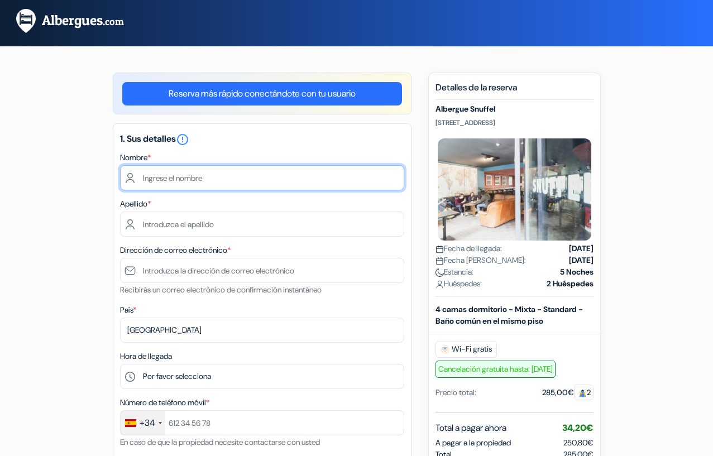
click at [170, 175] on input "text" at bounding box center [262, 177] width 284 height 25
type input "Greta"
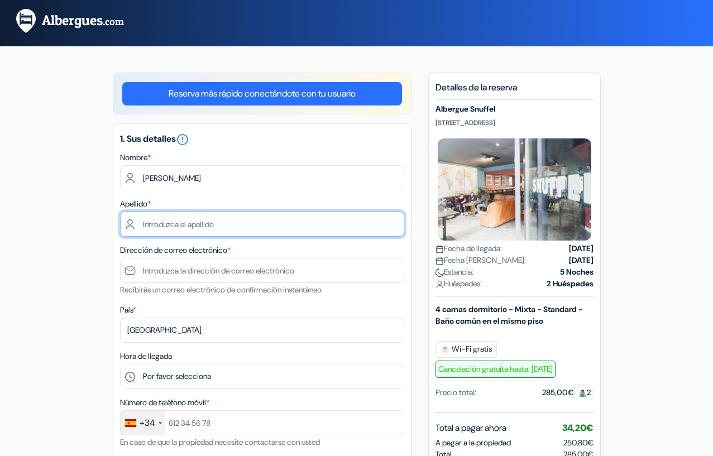
click at [156, 227] on input "text" at bounding box center [262, 224] width 284 height 25
type input "Ortoll de la Mata"
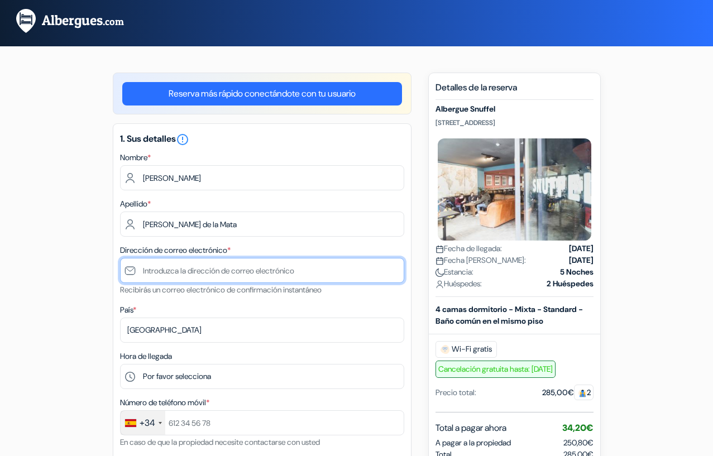
click at [238, 274] on input "text" at bounding box center [262, 270] width 284 height 25
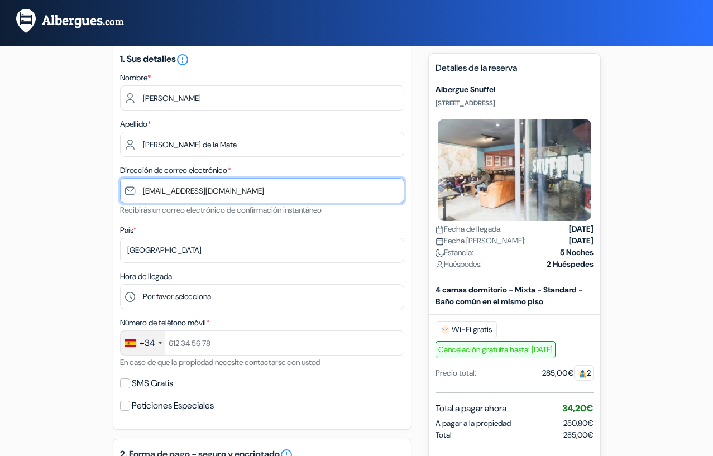
scroll to position [81, 0]
type input "[EMAIL_ADDRESS][DOMAIN_NAME]"
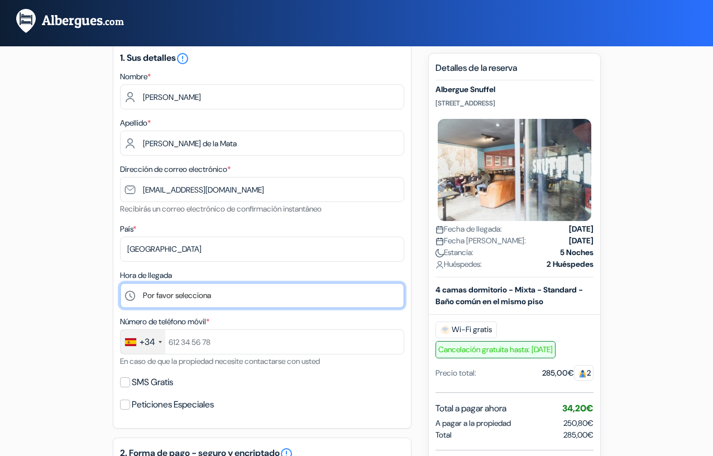
click at [247, 295] on select "Por favor selecciona 1:00 2:00 3:00 4:00 5:00 6:00 7:00 8:00 9:00 10:00 11:00 1…" at bounding box center [262, 295] width 284 height 25
select select "14"
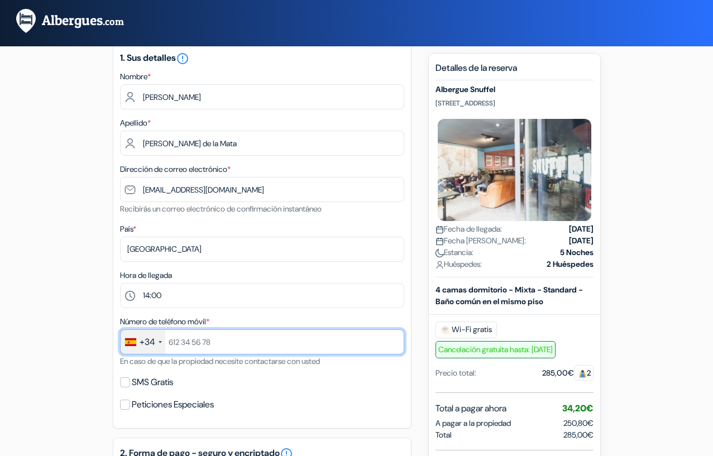
click at [218, 343] on input "text" at bounding box center [262, 341] width 284 height 25
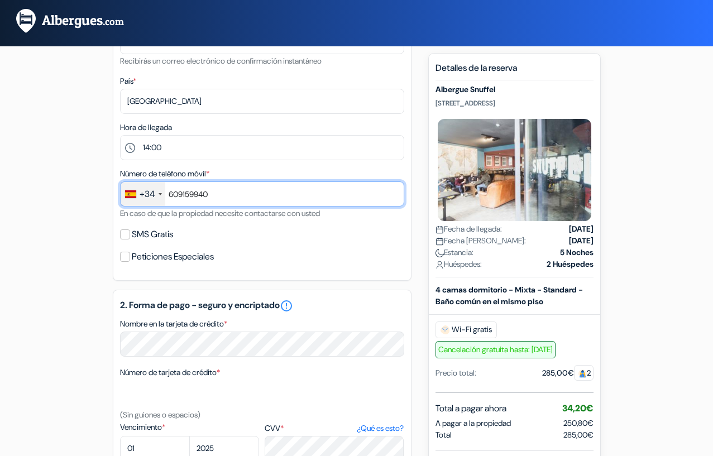
scroll to position [238, 0]
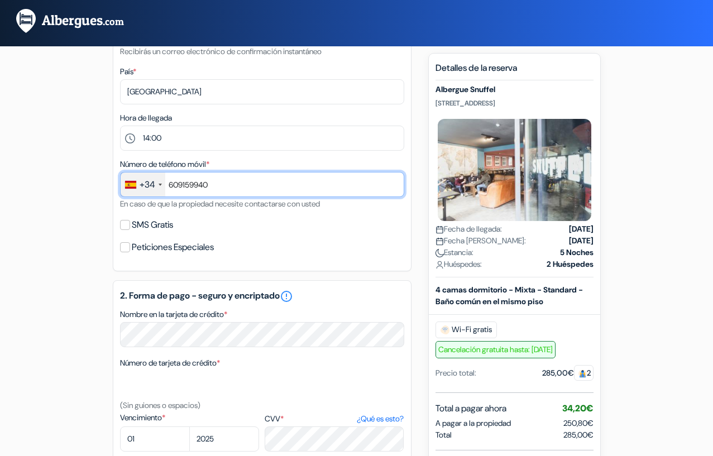
type input "609159940"
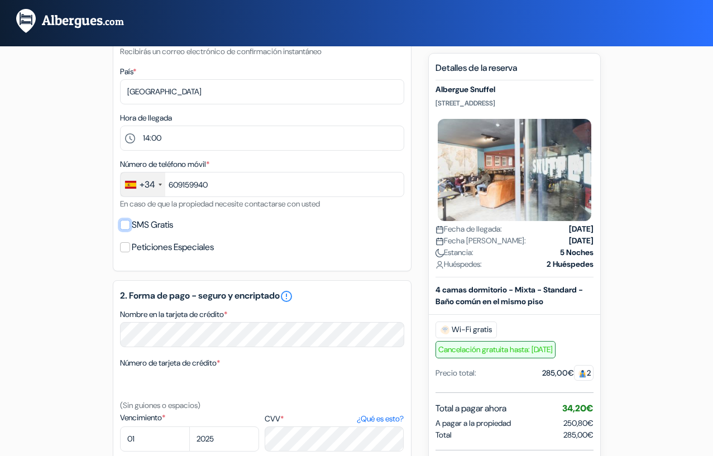
click at [123, 227] on input "SMS Gratis" at bounding box center [125, 225] width 10 height 10
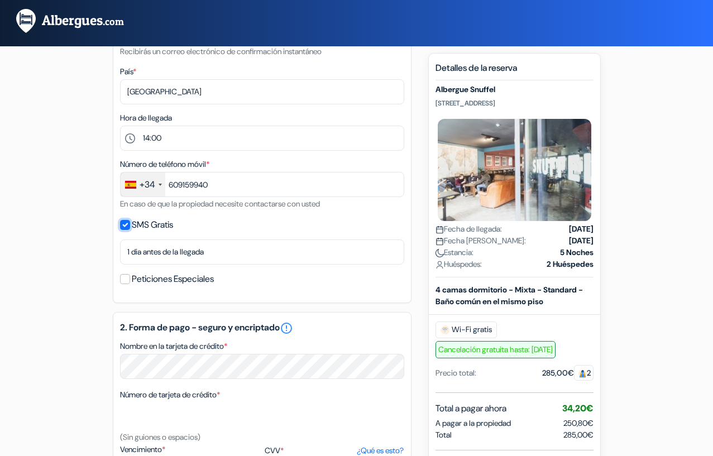
click at [123, 227] on input "SMS Gratis" at bounding box center [125, 225] width 10 height 10
checkbox input "false"
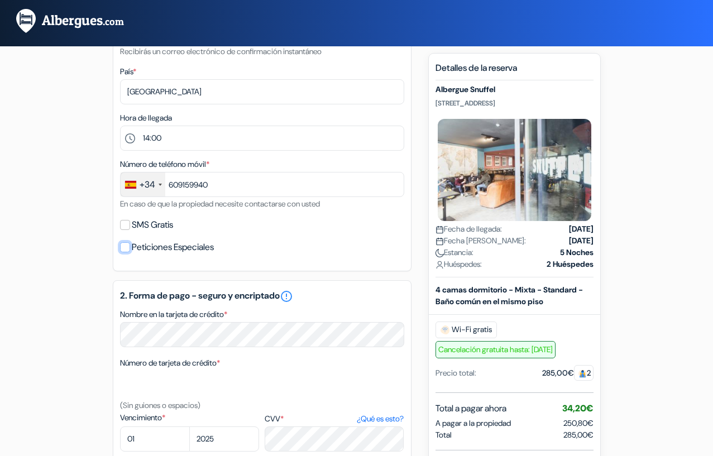
click at [123, 248] on input "Peticiones Especiales" at bounding box center [125, 247] width 10 height 10
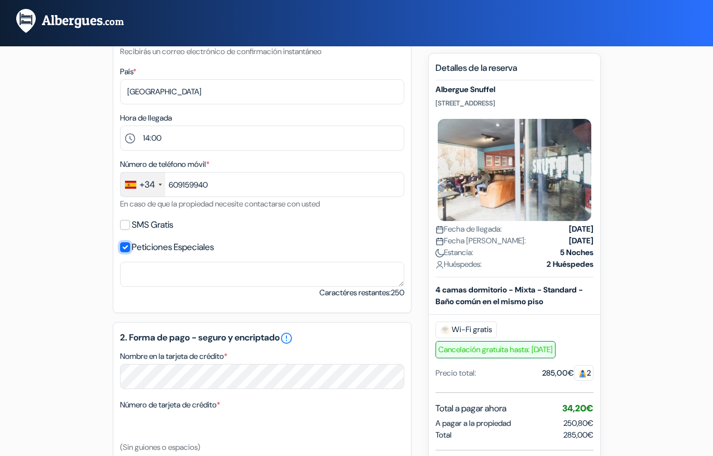
click at [123, 248] on input "Peticiones Especiales" at bounding box center [125, 247] width 10 height 10
checkbox input "false"
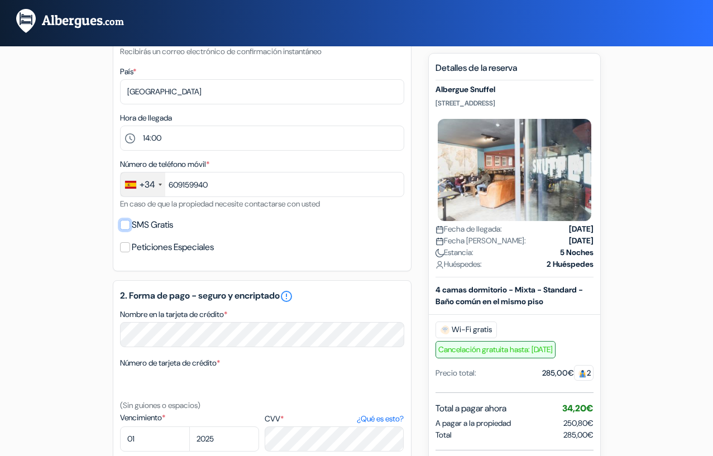
click at [126, 223] on input "SMS Gratis" at bounding box center [125, 225] width 10 height 10
checkbox input "true"
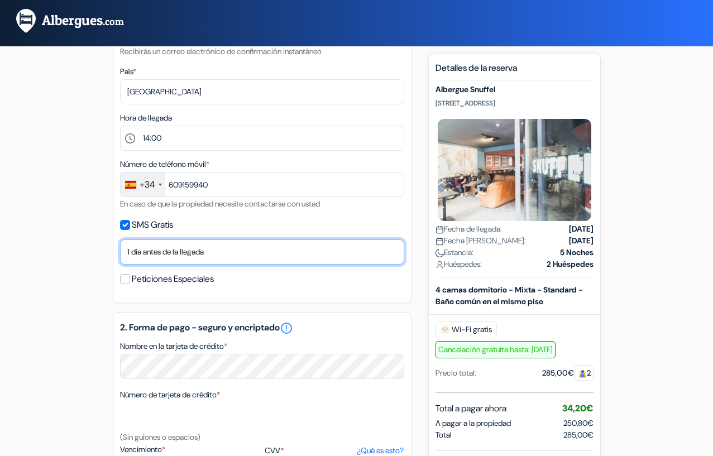
click at [183, 250] on select "No gracias Enviar ahora Llegada 1 dia antes de la llegada 2 días antes de la ll…" at bounding box center [262, 252] width 284 height 25
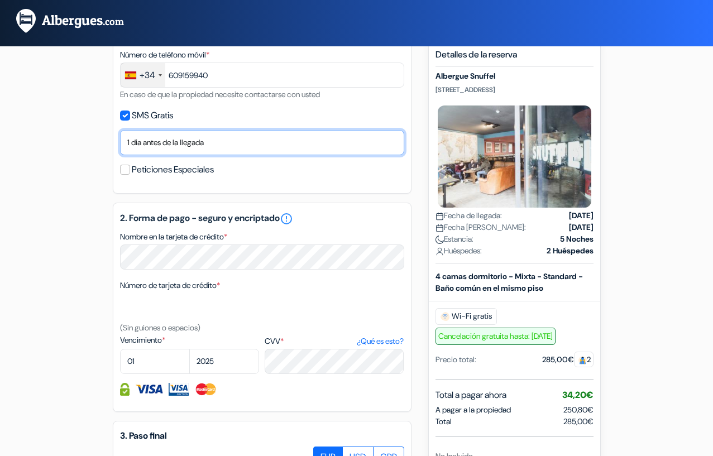
scroll to position [352, 0]
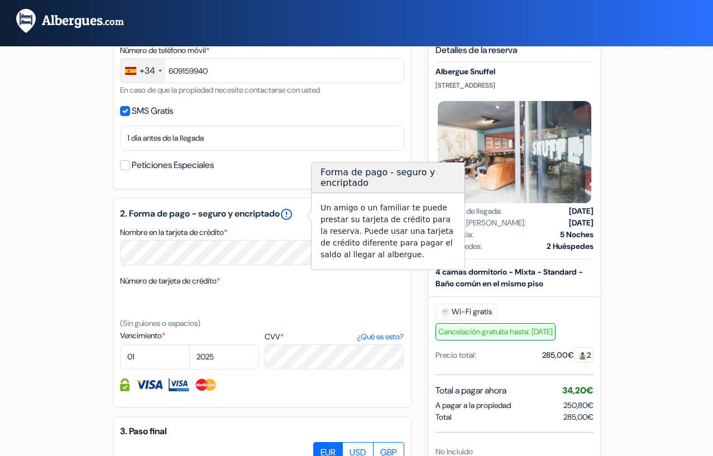
click at [293, 217] on link "error_outline" at bounding box center [286, 214] width 13 height 13
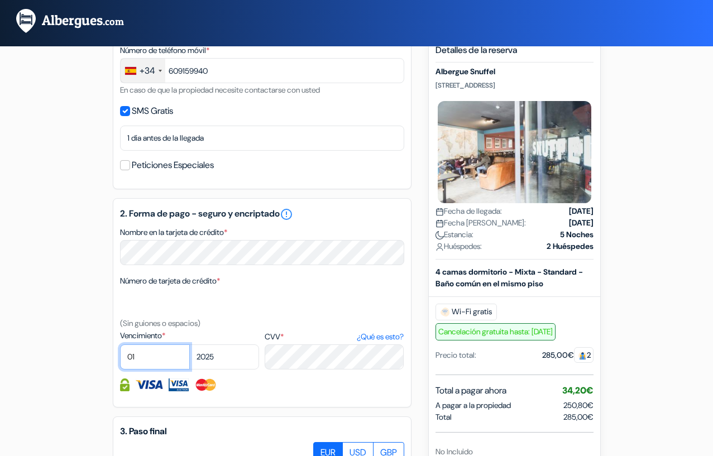
click at [173, 361] on select "01 02 03 04 05 06 07 08 09 10 11 12" at bounding box center [155, 357] width 70 height 25
select select "04"
click at [223, 354] on select "2025 2026 2027 2028 2029 2030 2031 2032 2033 2034 2035 2036 2037 2038 2039 2040…" at bounding box center [224, 357] width 70 height 25
select select "2030"
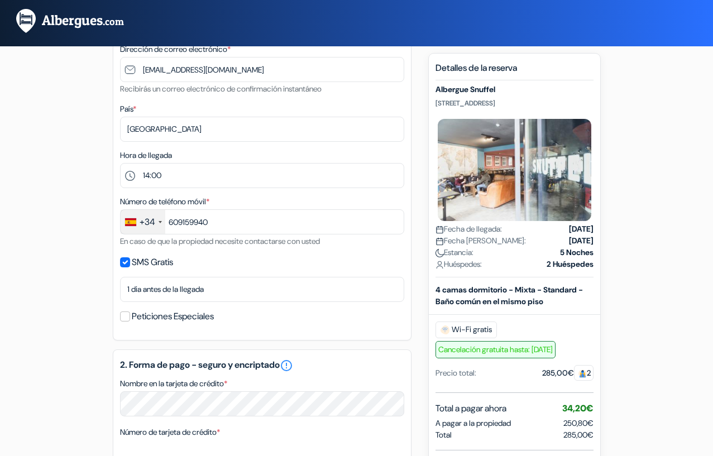
scroll to position [255, 0]
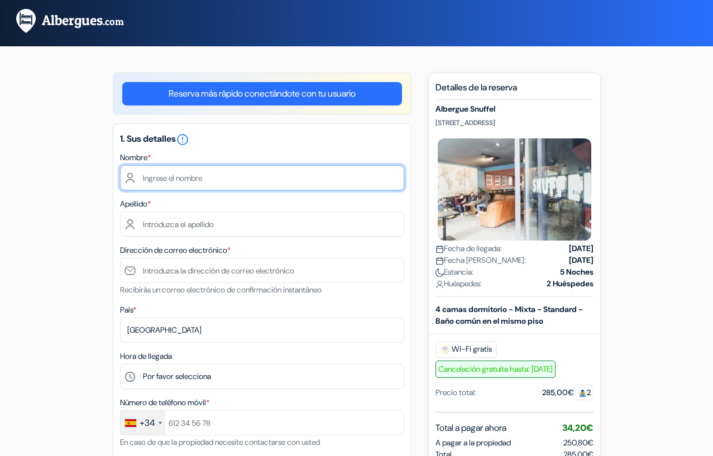
click at [172, 178] on input "text" at bounding box center [262, 177] width 284 height 25
drag, startPoint x: 230, startPoint y: 179, endPoint x: 165, endPoint y: 180, distance: 65.3
click at [165, 180] on input "[PERSON_NAME] de la Mata" at bounding box center [262, 177] width 284 height 25
type input "Greta"
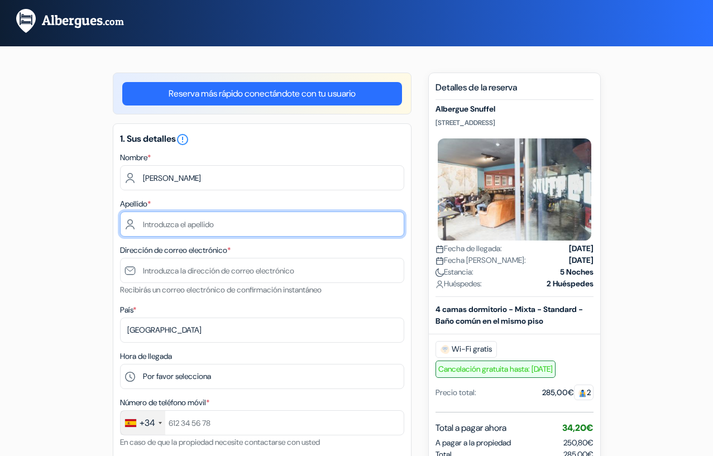
click at [155, 230] on input "text" at bounding box center [262, 224] width 284 height 25
paste input "Ortoll de la Mata"
type input "Ortoll de la Mata"
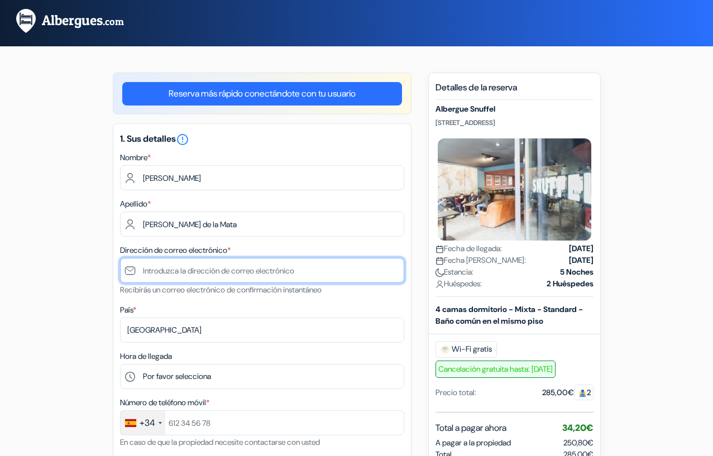
click at [199, 271] on input "text" at bounding box center [262, 270] width 284 height 25
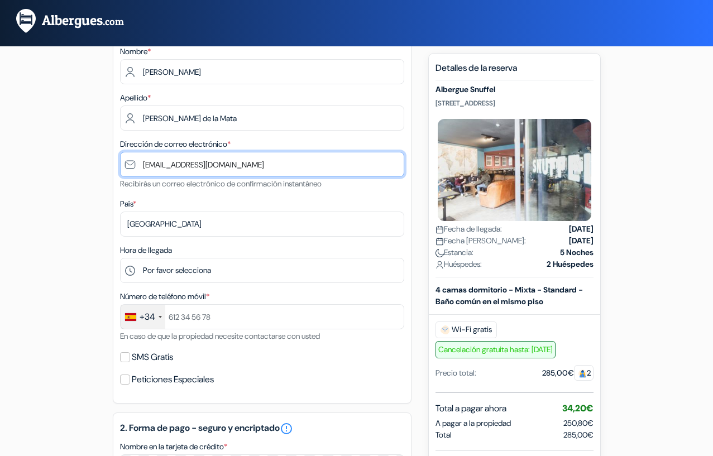
scroll to position [114, 0]
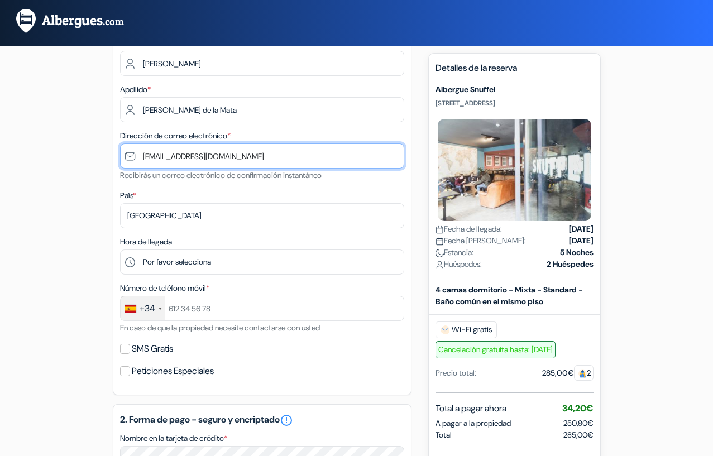
type input "[EMAIL_ADDRESS][DOMAIN_NAME]"
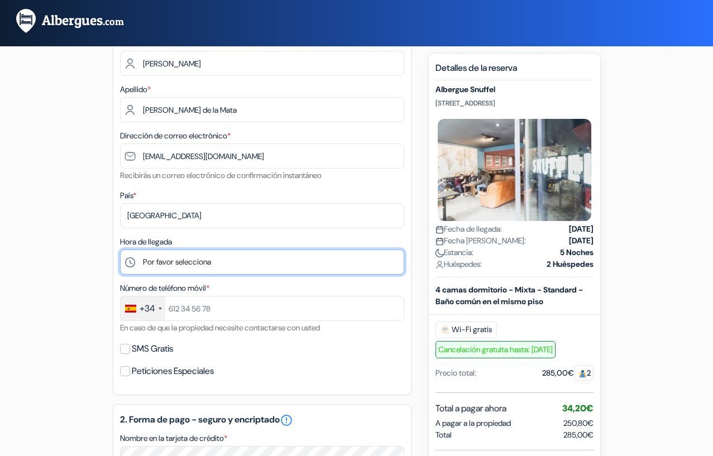
click at [202, 261] on select "Por favor selecciona 1:00 2:00 3:00 4:00 5:00 6:00 7:00 8:00 9:00 10:00 11:00 1…" at bounding box center [262, 262] width 284 height 25
select select "14"
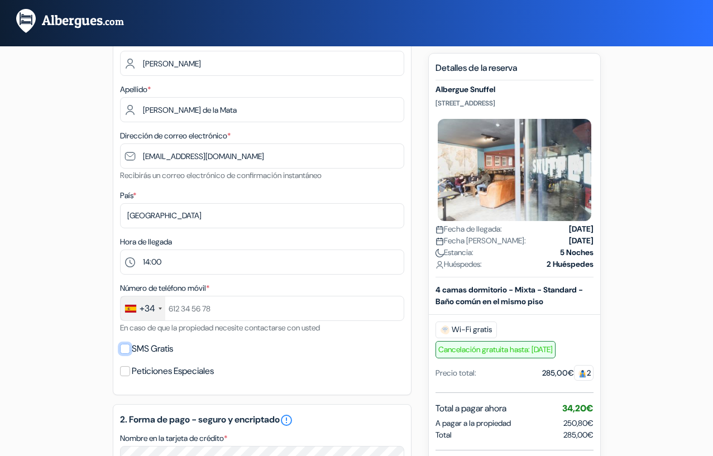
click at [125, 348] on input "SMS Gratis" at bounding box center [125, 349] width 10 height 10
checkbox input "true"
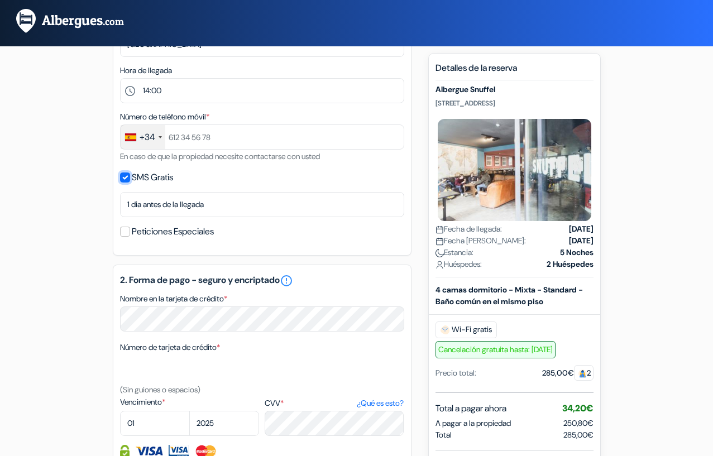
scroll to position [291, 0]
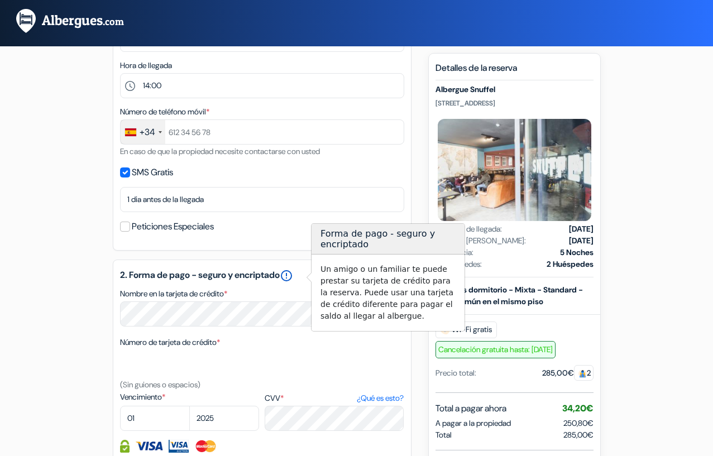
click at [293, 276] on link "error_outline" at bounding box center [286, 275] width 13 height 13
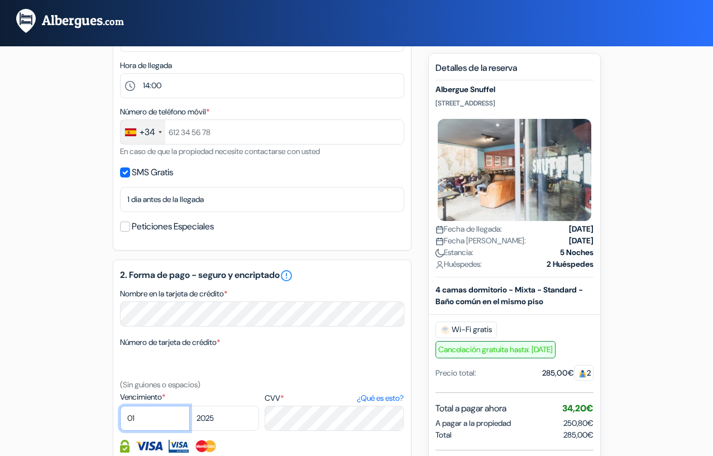
click at [159, 421] on select "01 02 03 04 05 06 07 08 09 10 11 12" at bounding box center [155, 418] width 70 height 25
select select "04"
click at [201, 422] on select "2025 2026 2027 2028 2029 2030 2031 2032 2033 2034 2035 2036 2037 2038 2039 2040…" at bounding box center [224, 418] width 70 height 25
select select "2030"
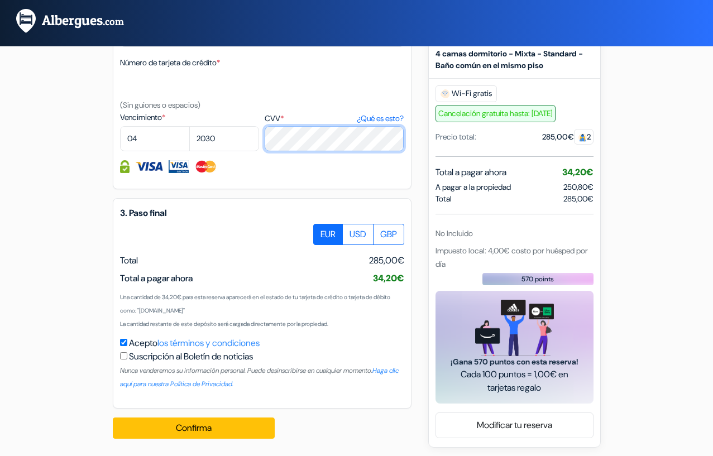
scroll to position [576, 0]
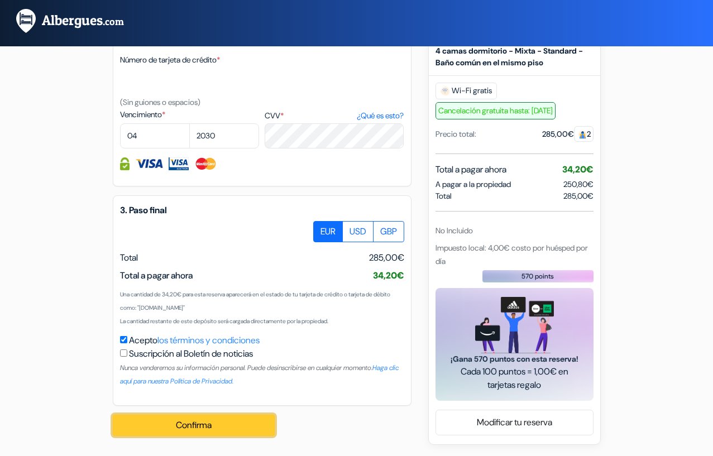
click at [206, 424] on button "Confirma Loading..." at bounding box center [194, 425] width 162 height 21
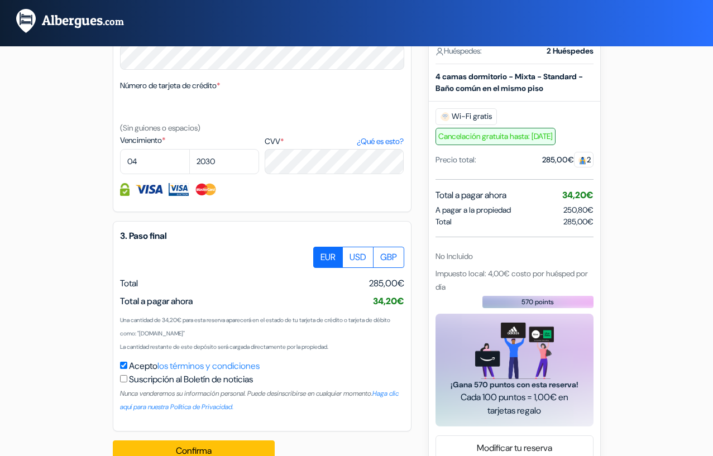
scroll to position [579, 0]
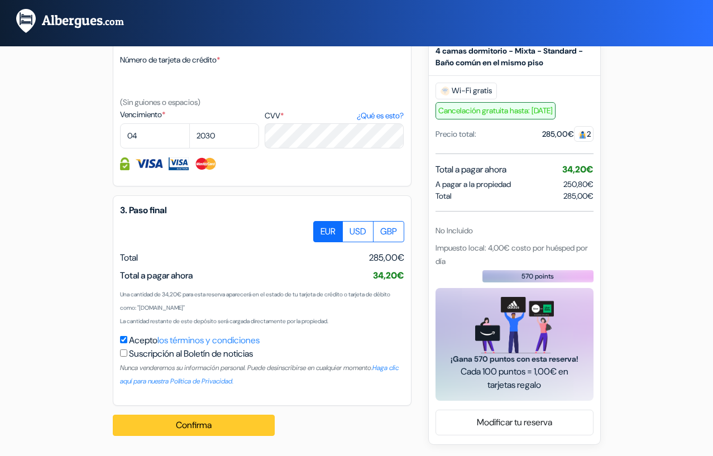
type input "609159940"
click at [203, 425] on button "Confirma Loading..." at bounding box center [194, 425] width 162 height 21
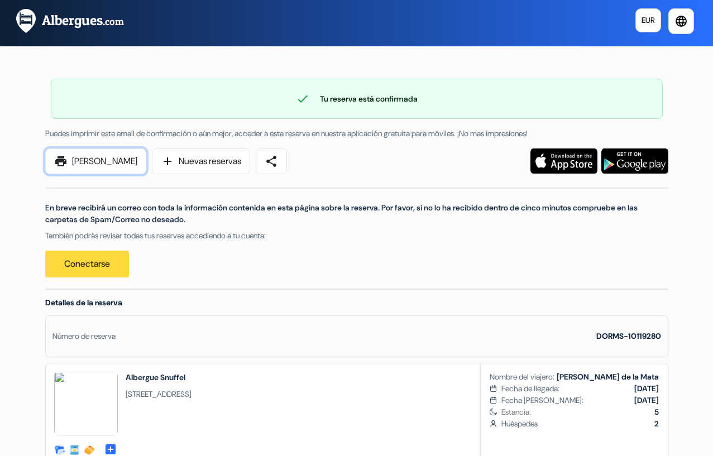
click at [107, 165] on link "print [PERSON_NAME]" at bounding box center [95, 162] width 101 height 26
click at [274, 160] on span "share" at bounding box center [271, 161] width 13 height 13
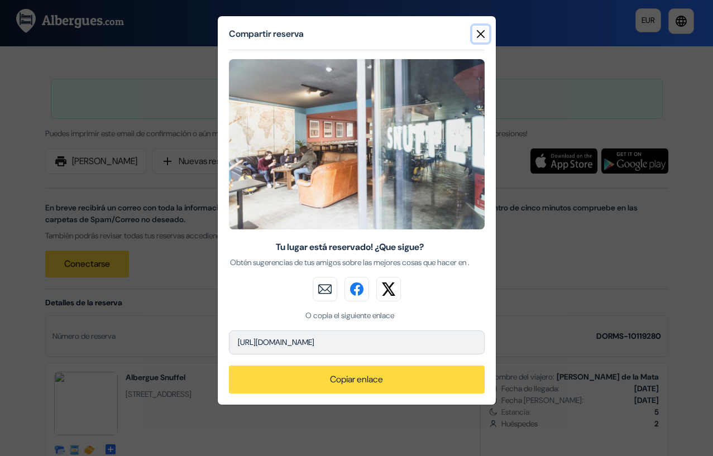
click at [481, 36] on button "Close" at bounding box center [480, 34] width 17 height 17
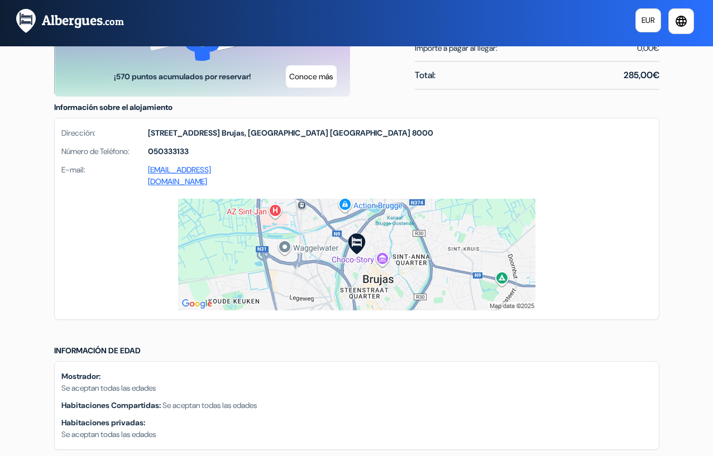
scroll to position [628, 0]
